Goal: Transaction & Acquisition: Purchase product/service

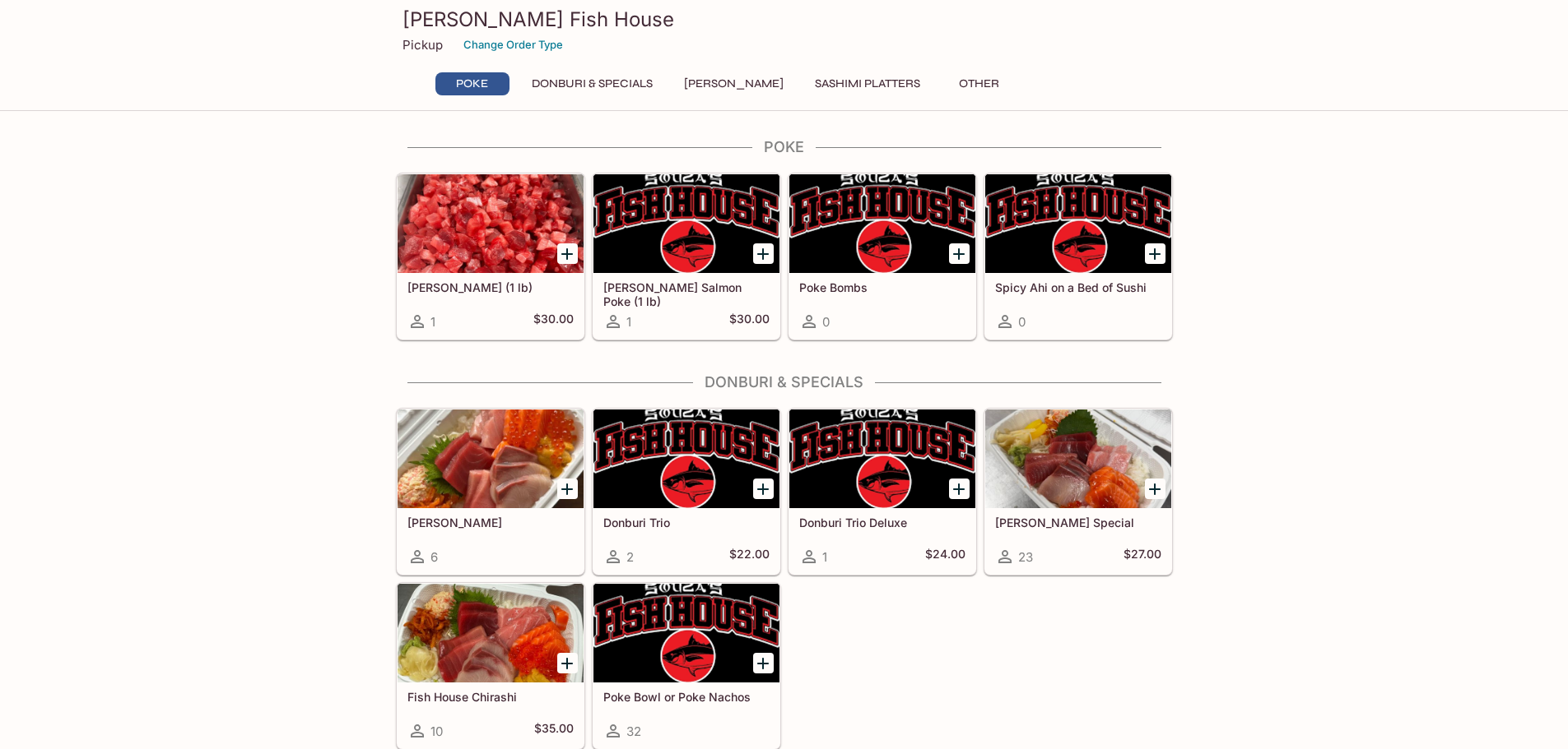
click at [609, 89] on button "Donburi & Specials" at bounding box center [591, 84] width 139 height 23
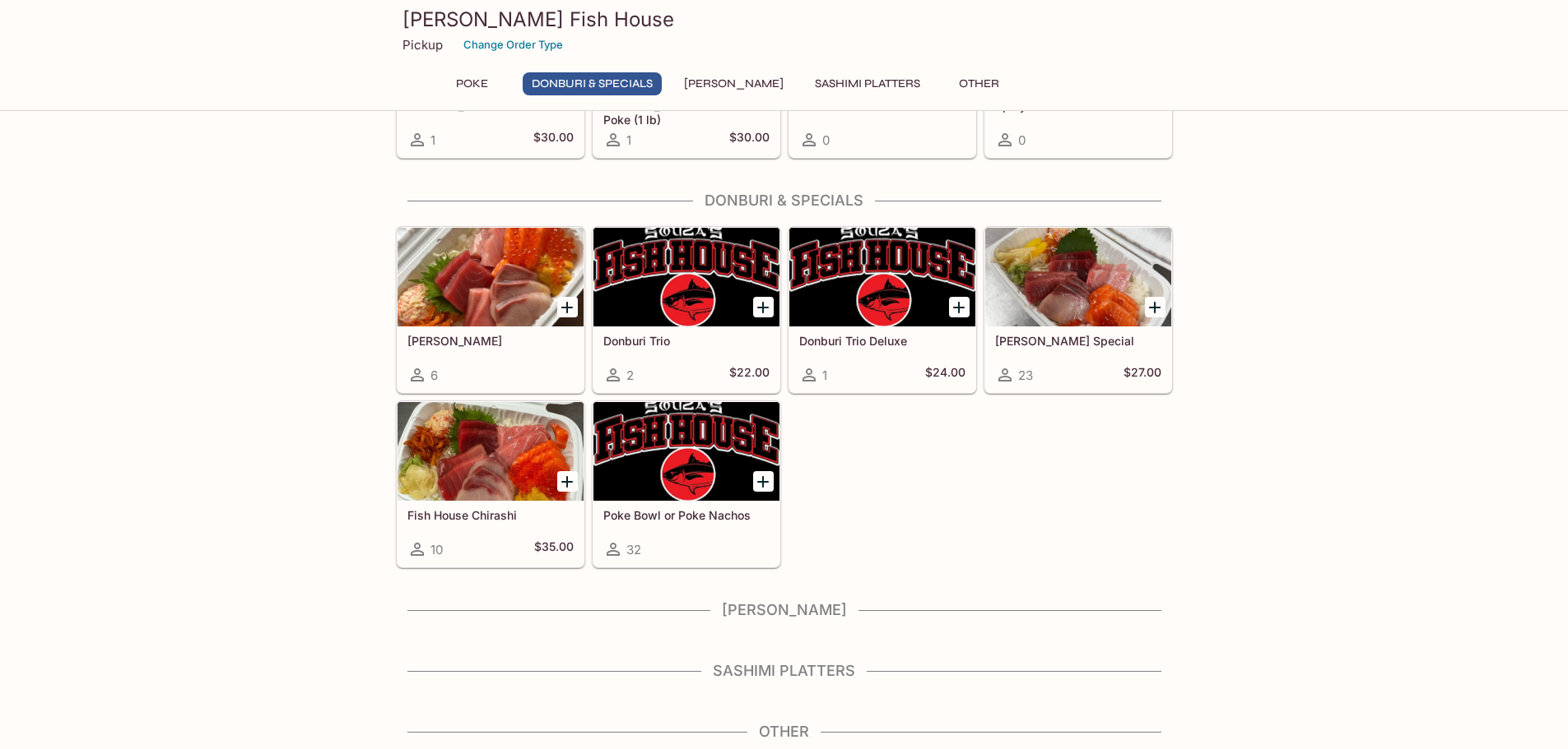
scroll to position [183, 0]
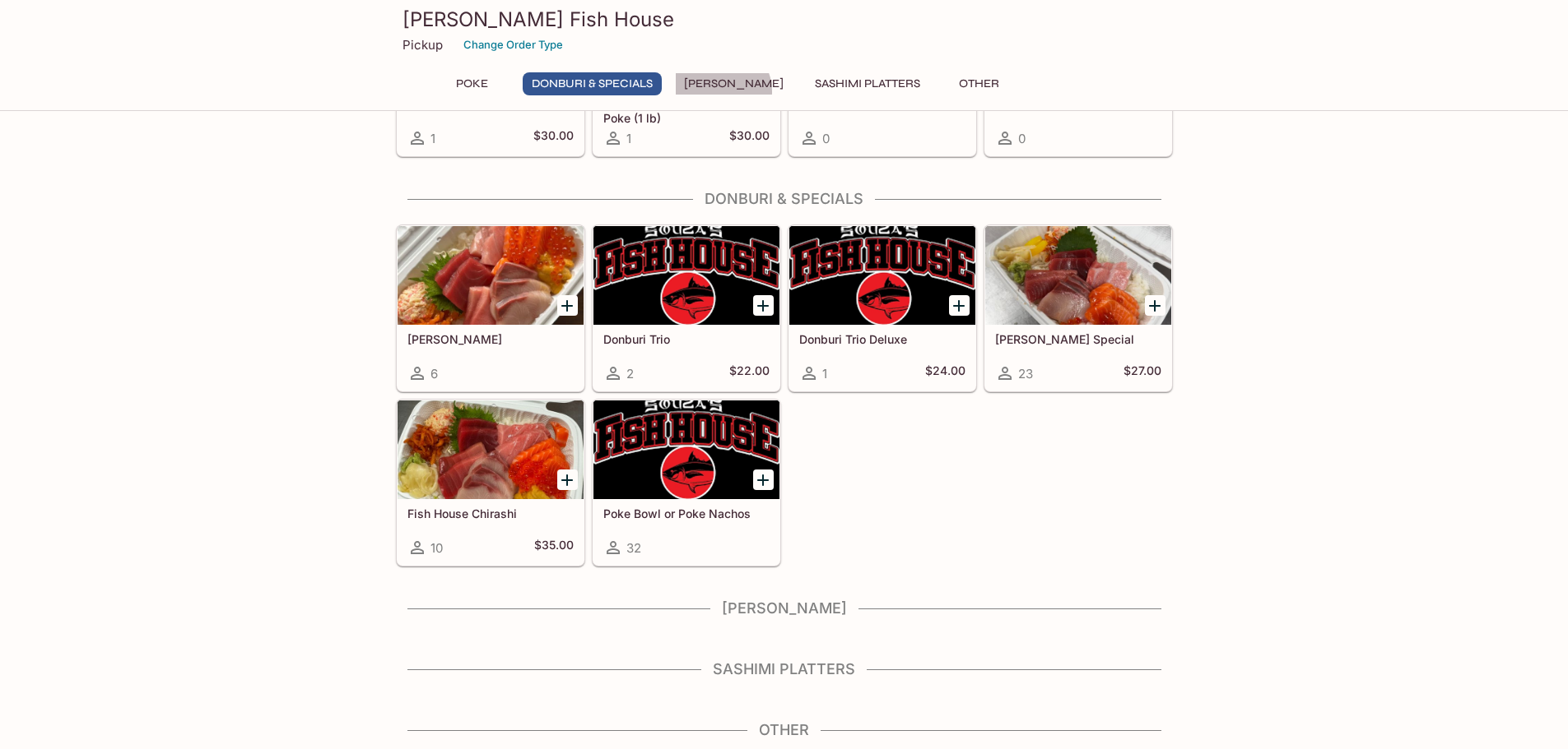
click at [719, 91] on button "[PERSON_NAME]" at bounding box center [733, 84] width 118 height 23
click at [828, 86] on button "Sashimi Platters" at bounding box center [868, 84] width 124 height 23
click at [683, 86] on button "[PERSON_NAME]" at bounding box center [733, 84] width 118 height 23
click at [581, 90] on button "Donburi & Specials" at bounding box center [591, 84] width 139 height 23
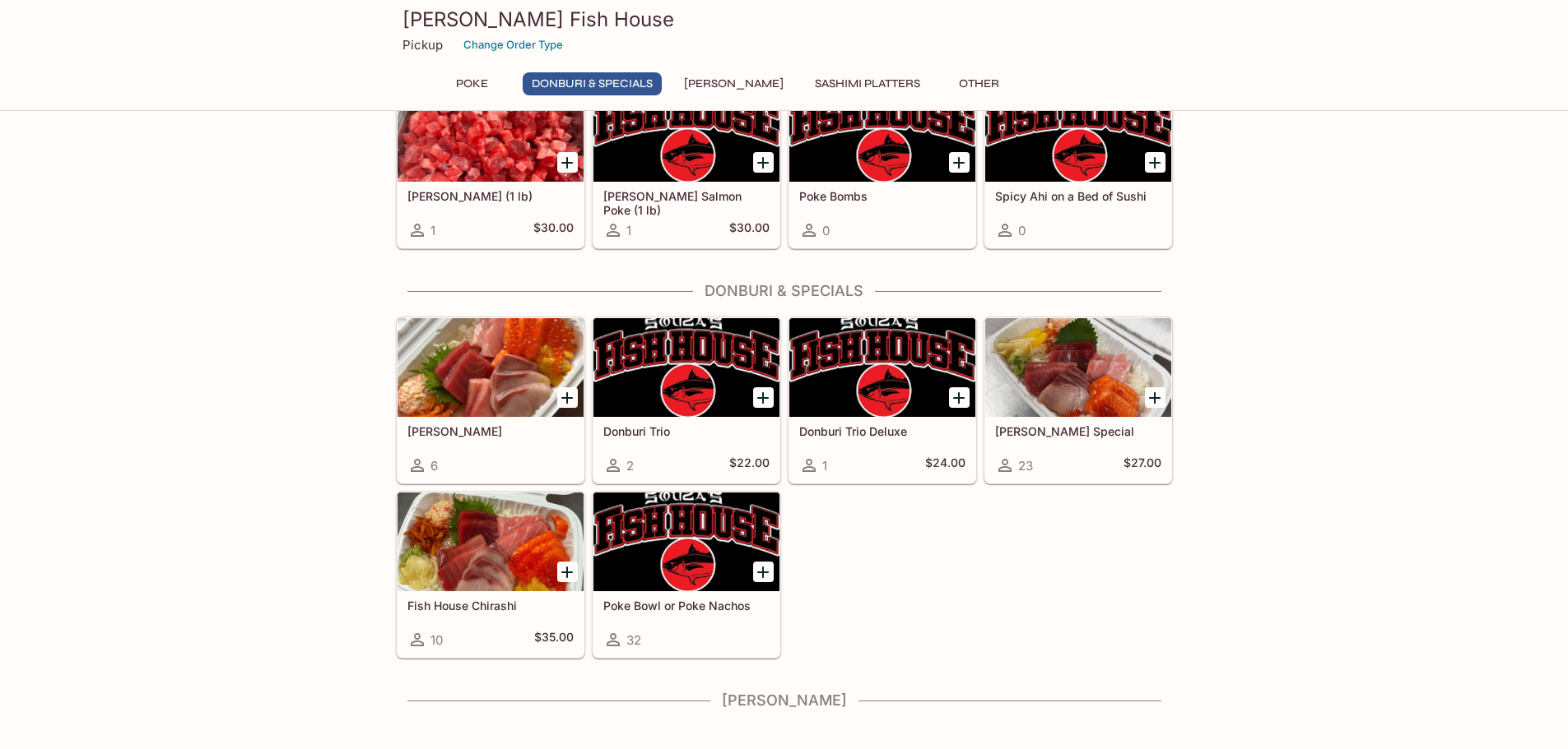
scroll to position [0, 0]
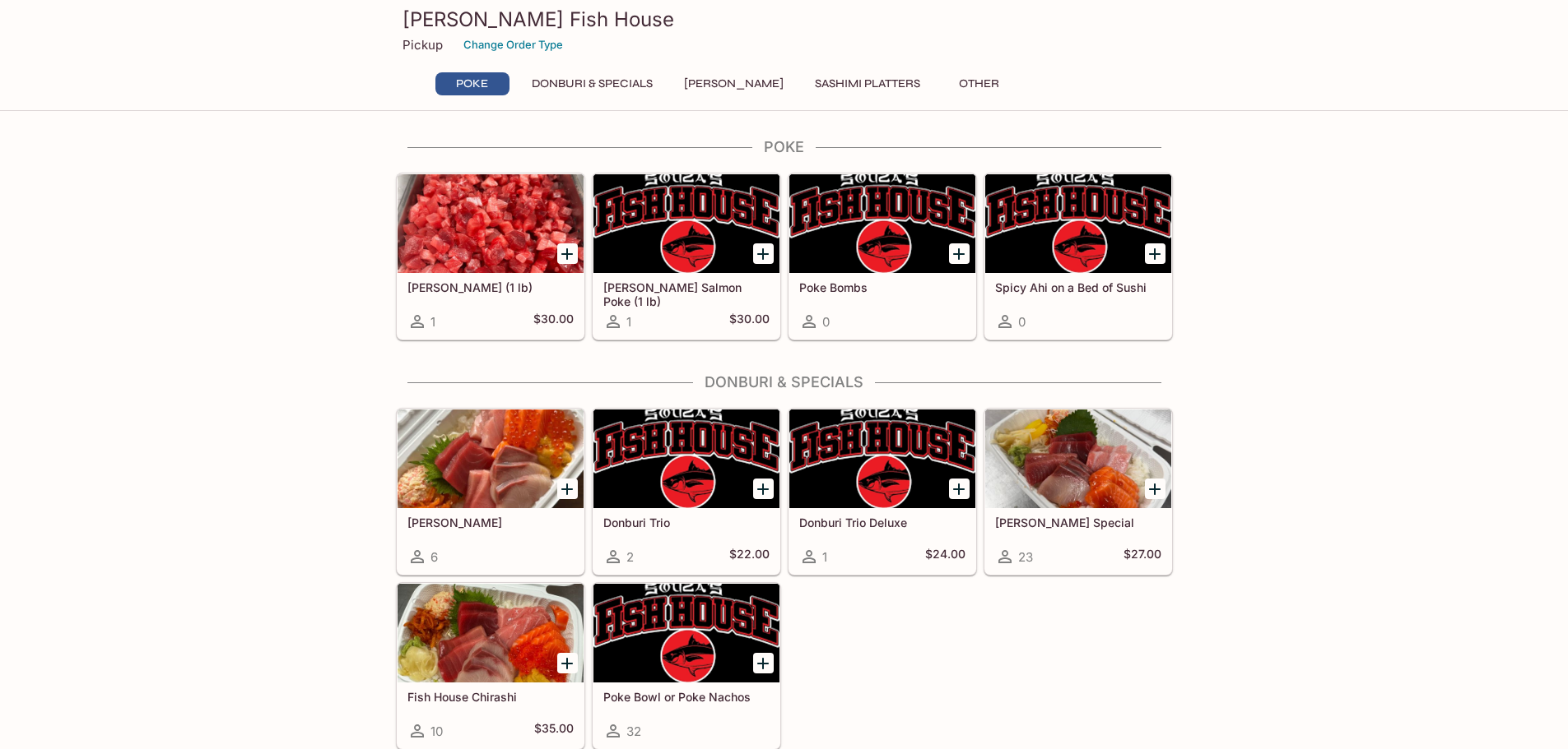
click at [716, 470] on div at bounding box center [686, 459] width 186 height 99
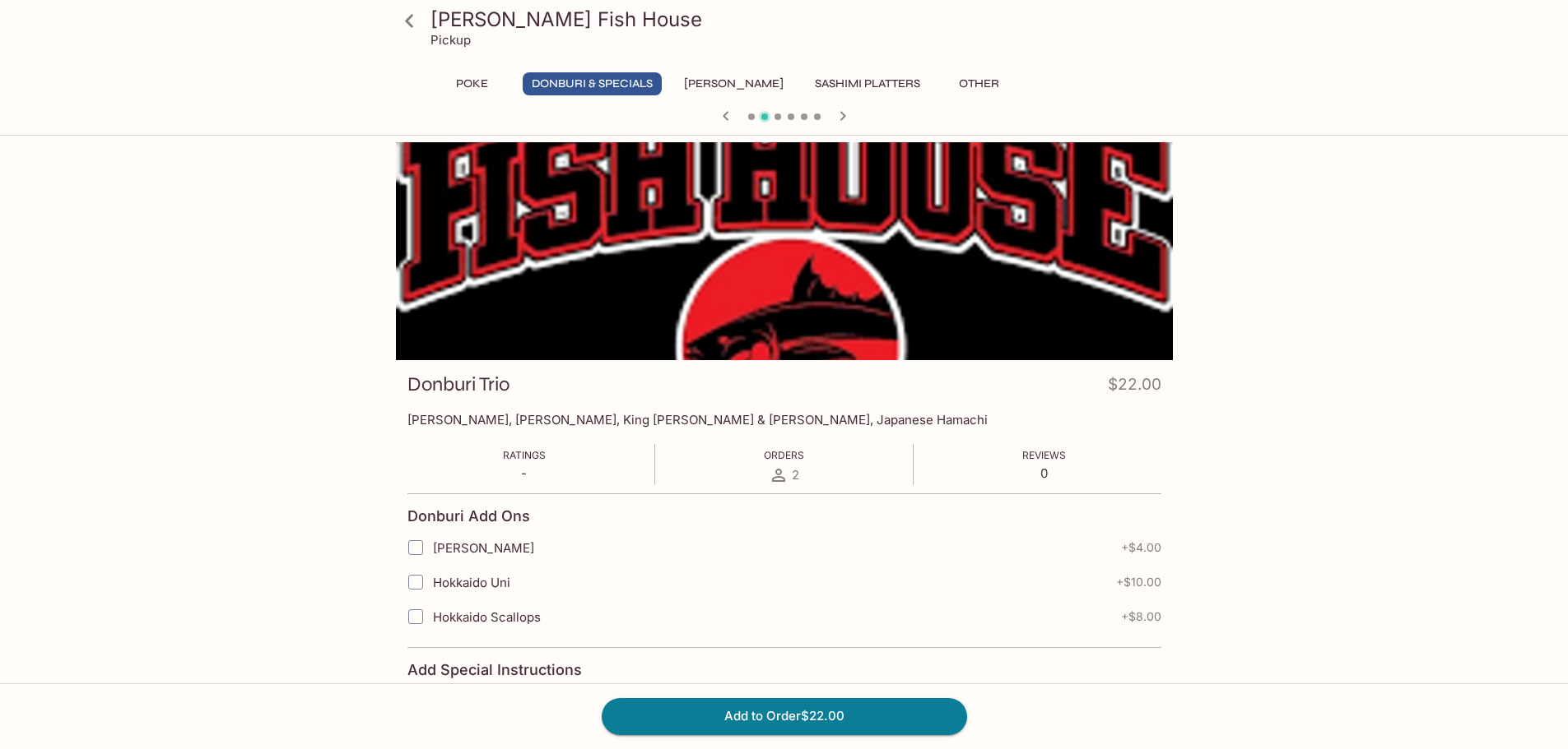
click at [777, 118] on span at bounding box center [777, 117] width 6 height 6
click at [776, 116] on span at bounding box center [777, 117] width 6 height 6
